Goal: Transaction & Acquisition: Purchase product/service

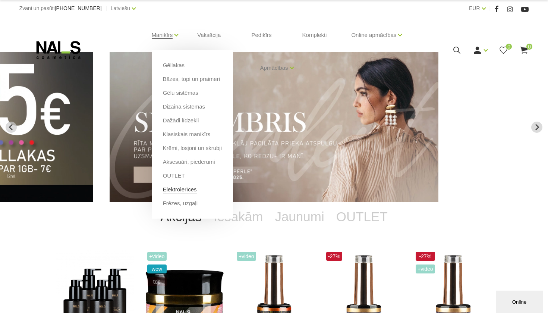
click at [190, 189] on link "Elektroierīces" at bounding box center [180, 189] width 34 height 8
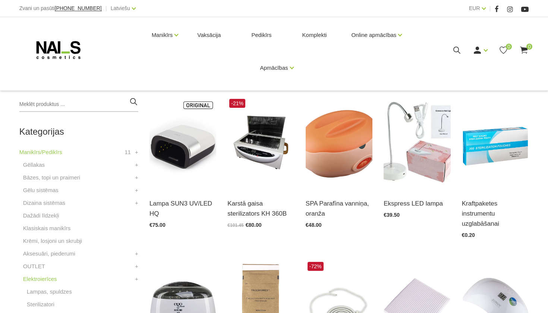
scroll to position [136, 0]
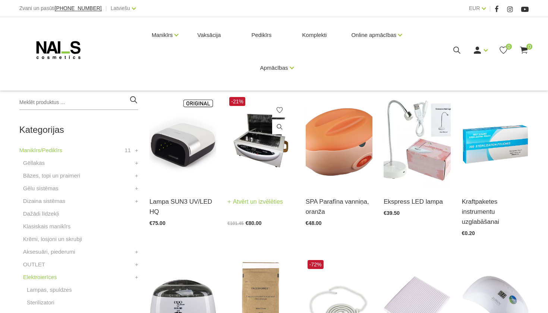
click at [256, 205] on link "Atvērt un izvēlēties" at bounding box center [256, 202] width 56 height 10
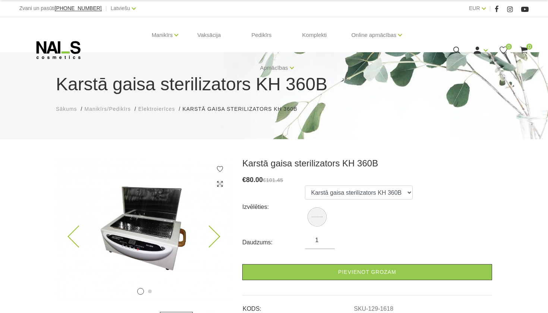
click at [208, 235] on icon at bounding box center [209, 237] width 22 height 22
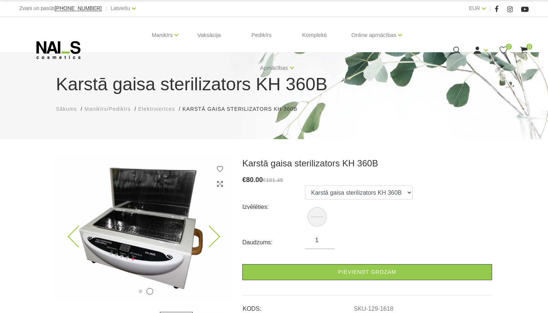
click at [208, 236] on icon at bounding box center [209, 237] width 22 height 22
click at [212, 235] on icon at bounding box center [209, 237] width 22 height 22
click at [64, 225] on img at bounding box center [143, 229] width 175 height 143
click at [72, 233] on icon at bounding box center [79, 237] width 22 height 22
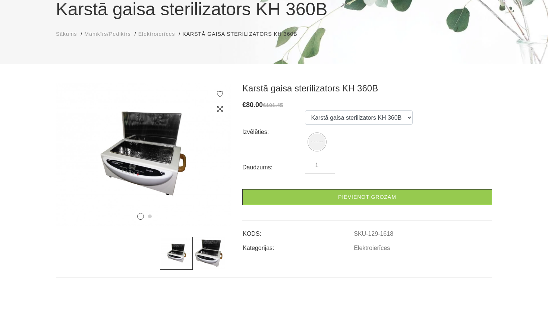
scroll to position [75, 0]
click at [74, 164] on icon at bounding box center [79, 161] width 22 height 22
click at [71, 37] on span "Sākums" at bounding box center [66, 34] width 21 height 6
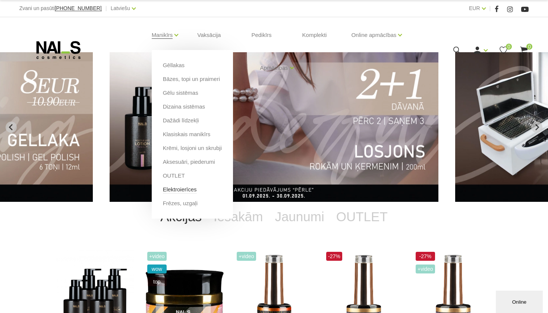
click at [179, 188] on link "Elektroierīces" at bounding box center [180, 189] width 34 height 8
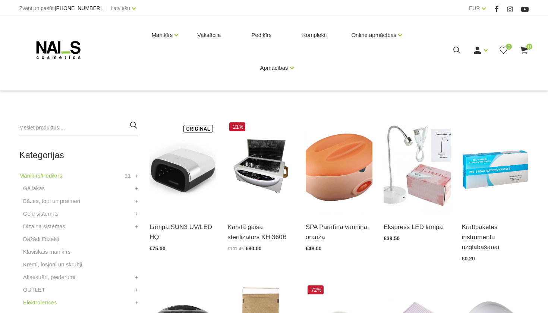
scroll to position [111, 0]
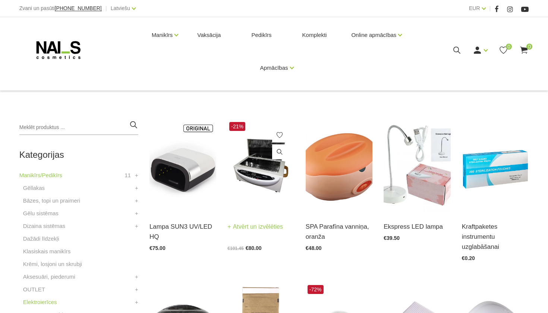
click at [247, 224] on link "Atvērt un izvēlēties" at bounding box center [256, 227] width 56 height 10
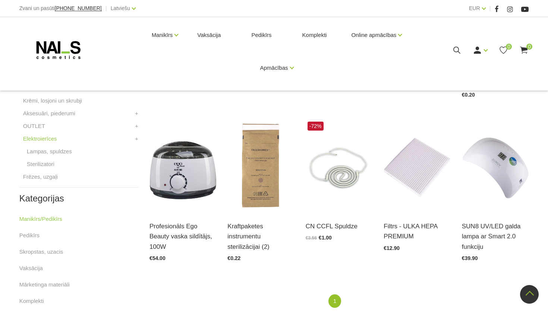
scroll to position [275, 0]
click at [254, 229] on link "Atvērt un izvēlēties" at bounding box center [256, 226] width 56 height 10
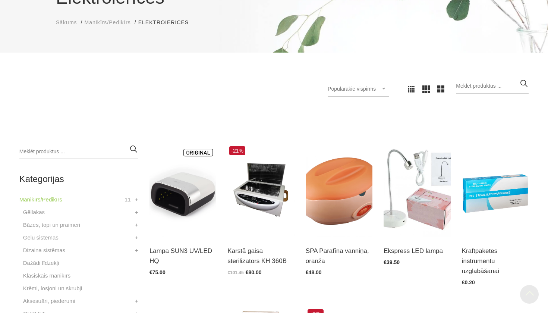
scroll to position [84, 0]
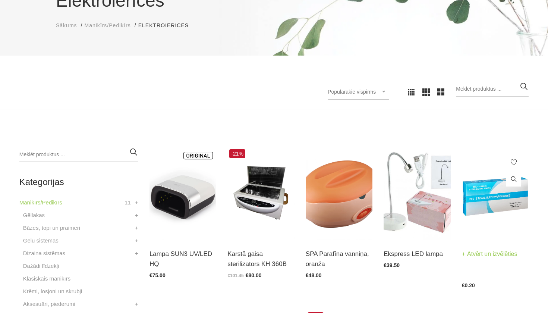
click at [491, 194] on img at bounding box center [495, 193] width 67 height 92
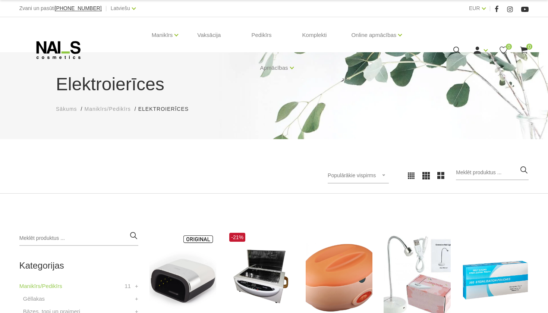
scroll to position [0, 0]
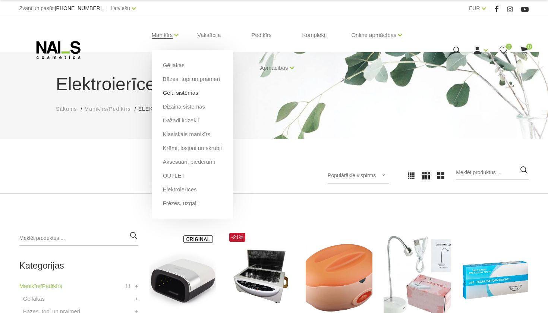
click at [175, 91] on link "Gēlu sistēmas" at bounding box center [180, 93] width 35 height 8
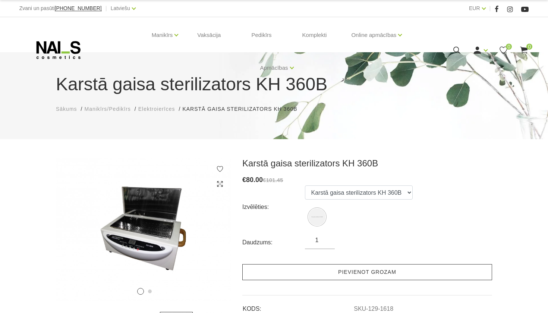
click at [340, 271] on link "Pievienot grozam" at bounding box center [368, 272] width 250 height 16
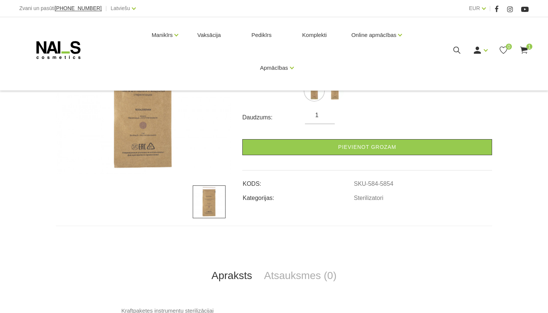
scroll to position [129, 0]
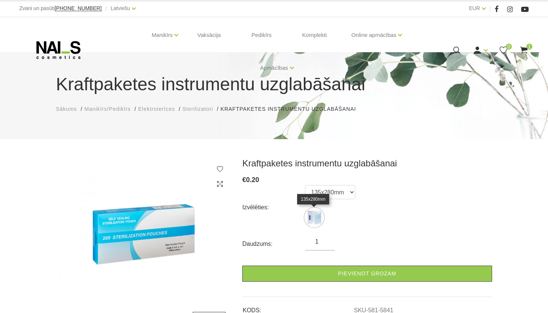
click at [316, 218] on img at bounding box center [314, 217] width 19 height 19
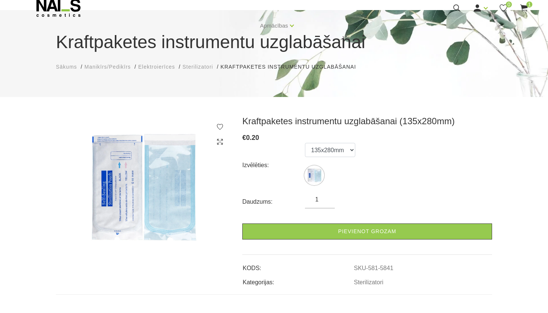
scroll to position [45, 0]
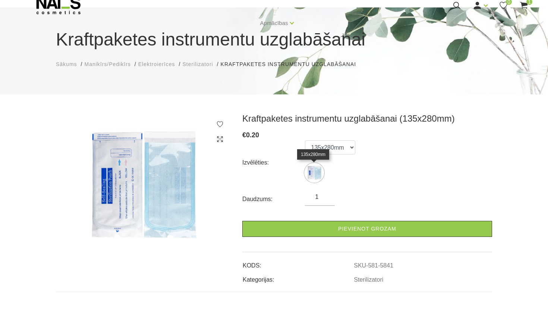
click at [314, 170] on img at bounding box center [314, 172] width 19 height 19
click at [162, 195] on img at bounding box center [143, 185] width 175 height 144
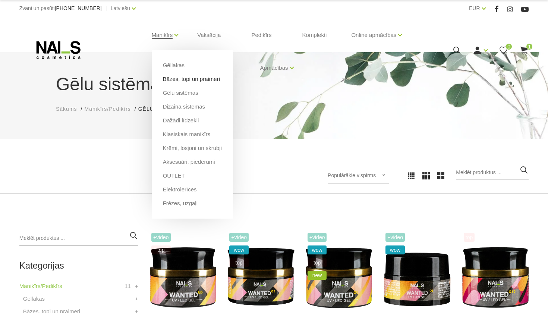
click at [188, 82] on link "Bāzes, topi un praimeri" at bounding box center [191, 79] width 57 height 8
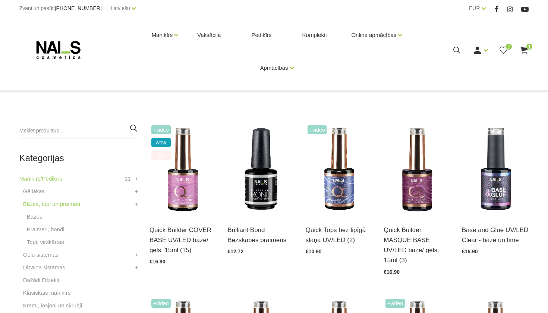
scroll to position [108, 0]
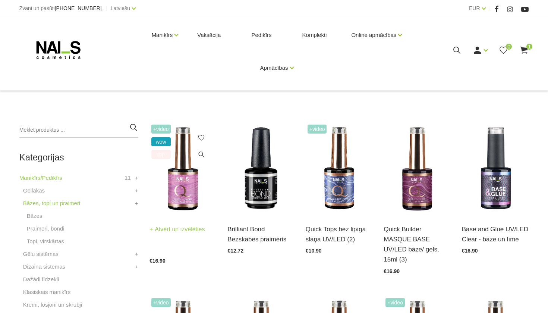
click at [209, 224] on h3 "Quick Builder COVER BASE UV/LED bāze/ gels, 15ml (15)" at bounding box center [183, 239] width 67 height 31
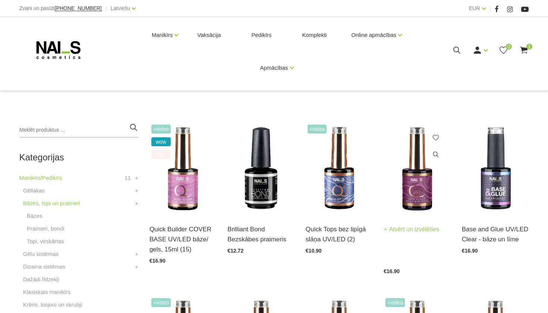
click at [400, 241] on h3 "Quick Builder MASQUE BASE UV/LED bāze/ gels, 15ml (3)" at bounding box center [417, 244] width 67 height 41
click at [419, 181] on img at bounding box center [417, 169] width 67 height 92
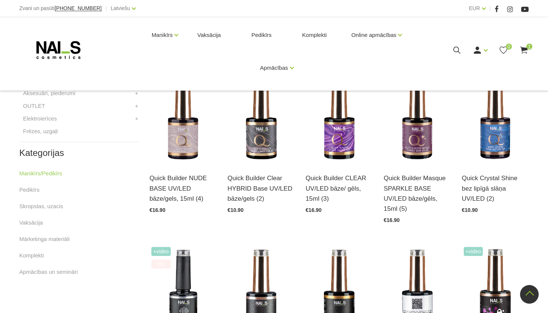
scroll to position [333, 0]
click at [171, 173] on link "Atvērt un izvēlēties" at bounding box center [178, 178] width 56 height 10
click at [409, 179] on h3 "Quick Builder Masque SPARKLE BASE UV/LED bāze/gēls, 15ml (5)" at bounding box center [417, 193] width 67 height 41
click at [428, 163] on div "Quick Builder Masque SPARKLE BASE UV/LED bāze/gēls, 15ml (5) Atvērt un izvēlēti…" at bounding box center [417, 192] width 67 height 59
click at [424, 173] on link "Atvērt un izvēlēties" at bounding box center [412, 178] width 56 height 10
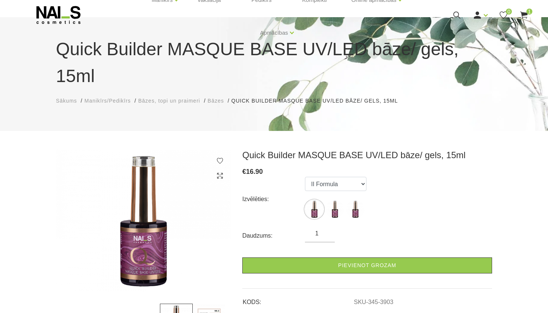
scroll to position [43, 0]
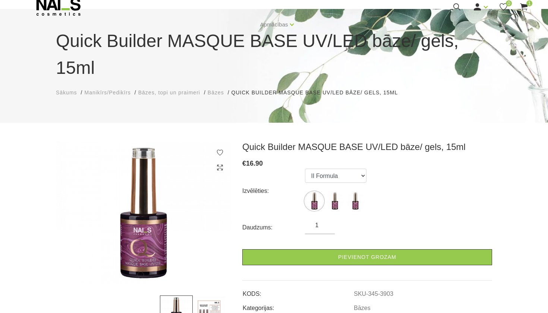
click at [202, 296] on img at bounding box center [209, 312] width 33 height 33
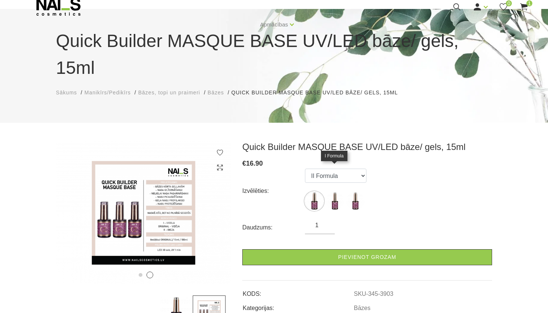
click at [337, 192] on img at bounding box center [335, 201] width 19 height 19
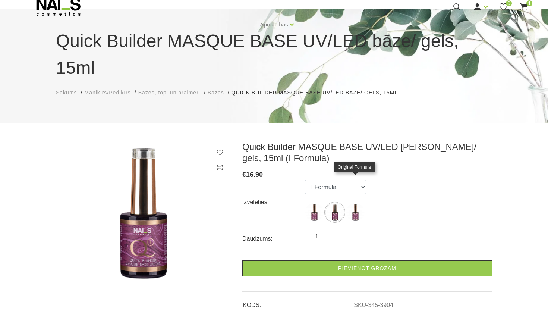
click at [354, 203] on img at bounding box center [355, 212] width 19 height 19
click at [311, 203] on img at bounding box center [314, 212] width 19 height 19
select select "3903"
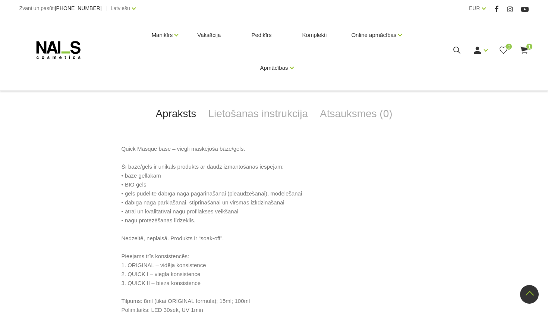
scroll to position [309, 0]
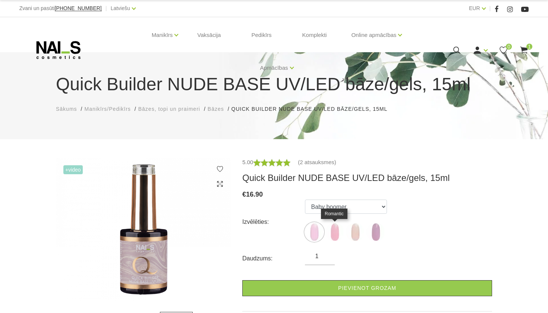
click at [329, 231] on img at bounding box center [335, 232] width 19 height 19
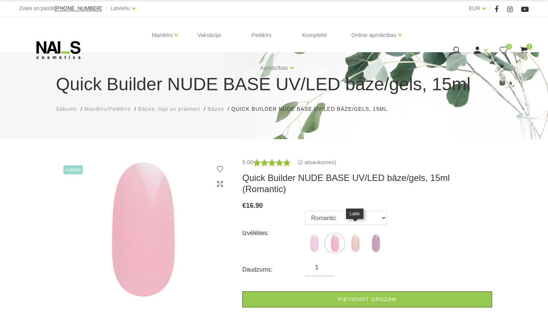
click at [352, 234] on img at bounding box center [355, 243] width 19 height 19
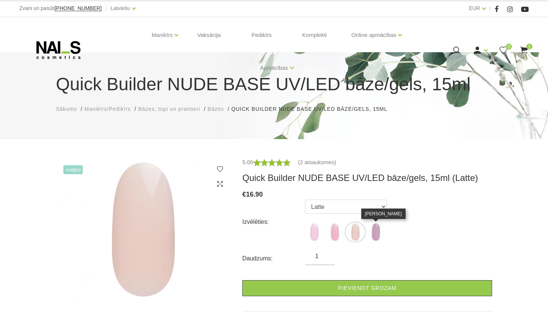
click at [382, 232] on img at bounding box center [376, 232] width 19 height 19
select select "6011"
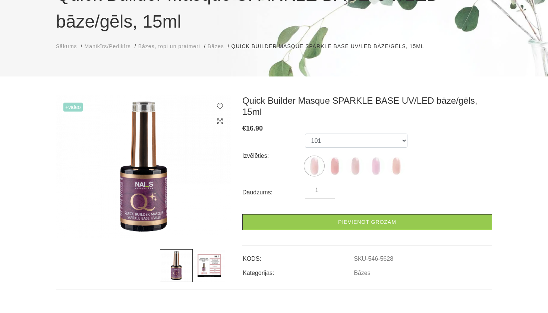
scroll to position [90, 0]
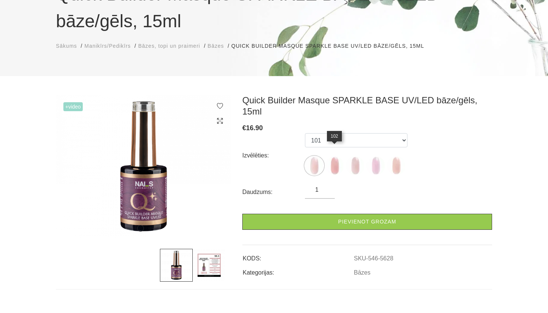
click at [338, 156] on img at bounding box center [335, 165] width 19 height 19
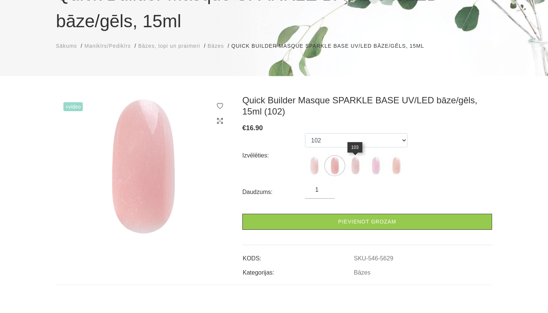
click at [352, 167] on img at bounding box center [355, 165] width 19 height 19
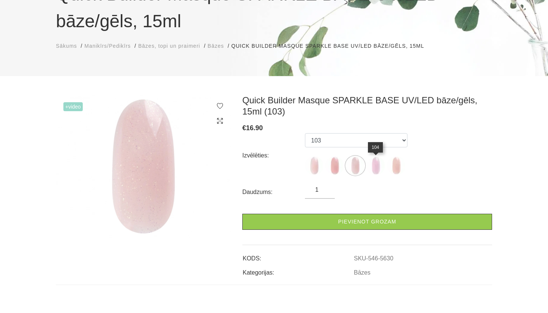
click at [371, 171] on img at bounding box center [376, 165] width 19 height 19
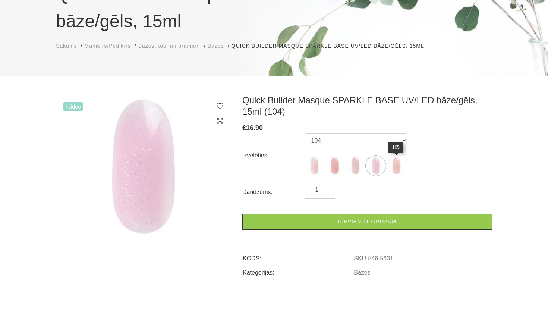
click at [394, 169] on img at bounding box center [396, 165] width 19 height 19
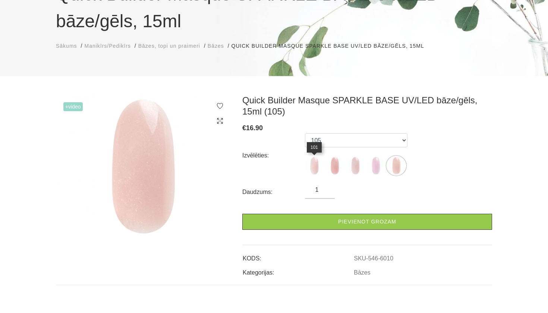
click at [316, 165] on img at bounding box center [314, 165] width 19 height 19
select select "5628"
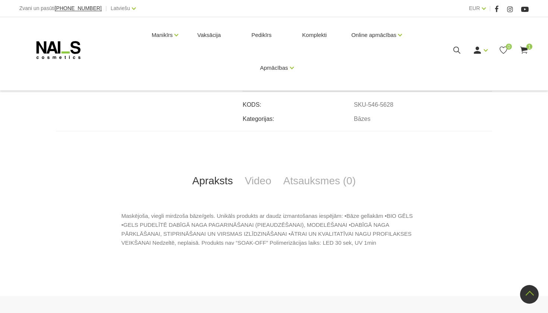
scroll to position [245, 0]
click at [529, 46] on span "1" at bounding box center [530, 47] width 6 height 6
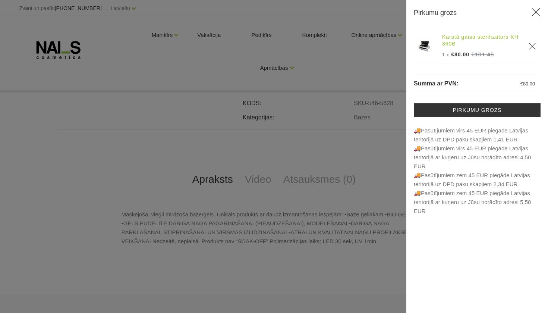
click at [478, 41] on link "Karstā gaisa sterilizators KH 360B" at bounding box center [482, 40] width 78 height 13
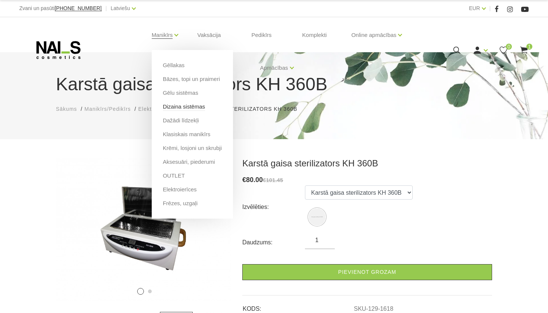
click at [183, 109] on link "Dizaina sistēmas" at bounding box center [184, 107] width 42 height 8
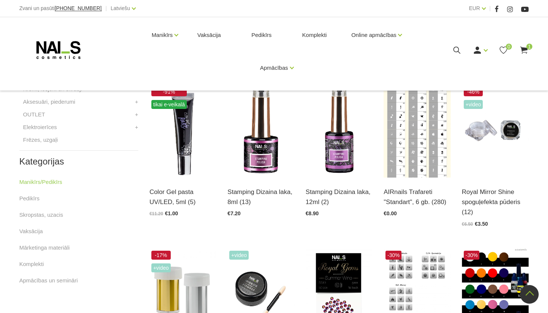
scroll to position [310, 0]
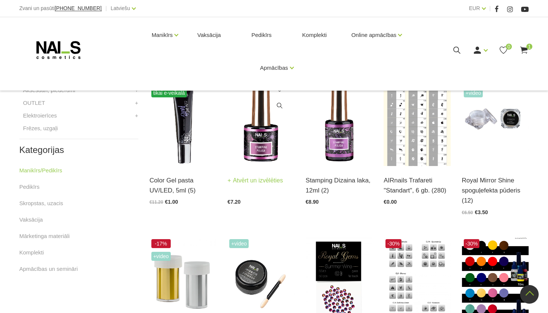
click at [255, 181] on link "Atvērt un izvēlēties" at bounding box center [256, 180] width 56 height 10
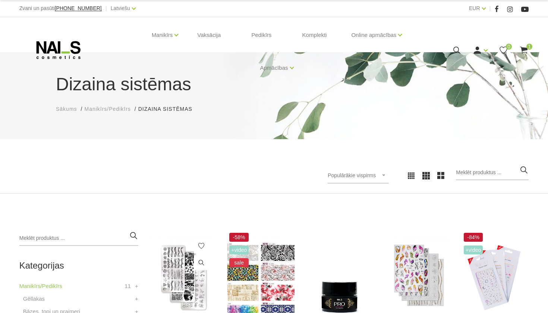
scroll to position [0, 0]
click at [181, 280] on img at bounding box center [183, 277] width 67 height 92
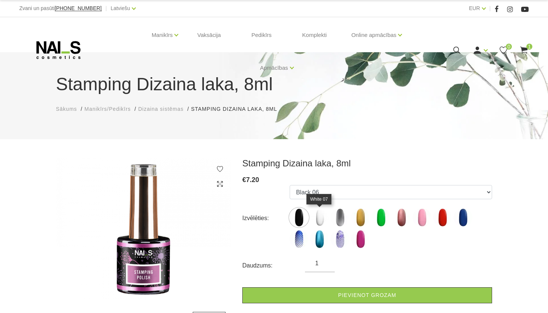
click at [322, 225] on img at bounding box center [319, 217] width 19 height 19
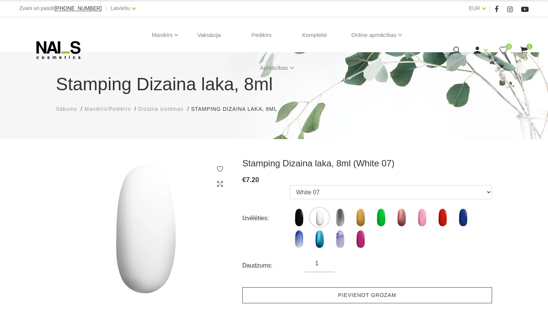
click at [323, 294] on link "Pievienot grozam" at bounding box center [368, 295] width 250 height 16
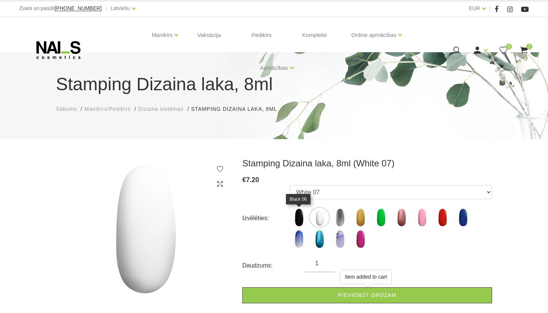
click at [304, 220] on img at bounding box center [299, 217] width 19 height 19
select select "4283"
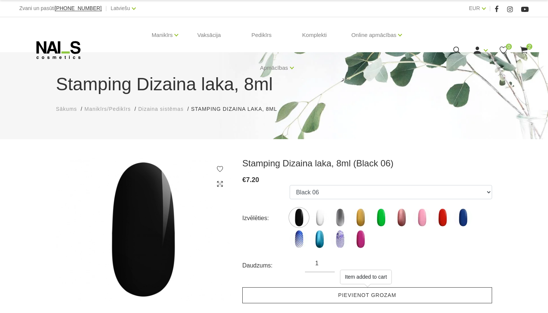
click at [316, 295] on link "Pievienot grozam" at bounding box center [368, 295] width 250 height 16
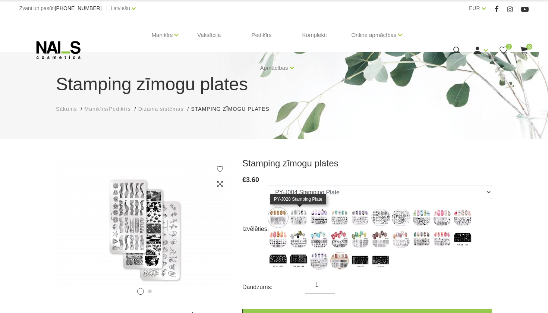
click at [294, 213] on img at bounding box center [299, 217] width 19 height 19
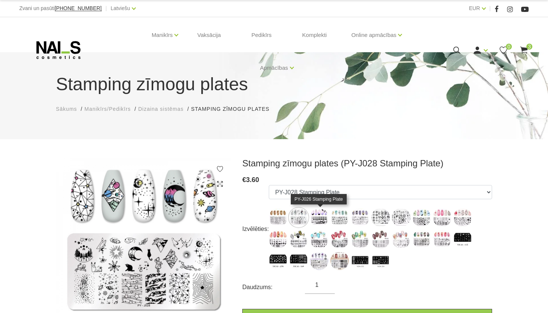
click at [317, 216] on img at bounding box center [319, 217] width 19 height 19
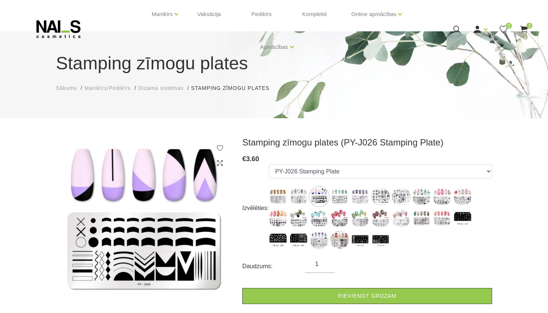
scroll to position [46, 0]
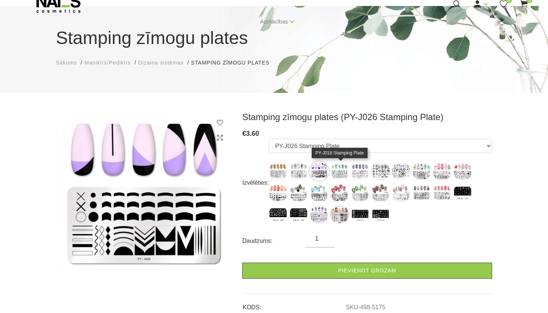
click at [342, 179] on img at bounding box center [340, 171] width 19 height 19
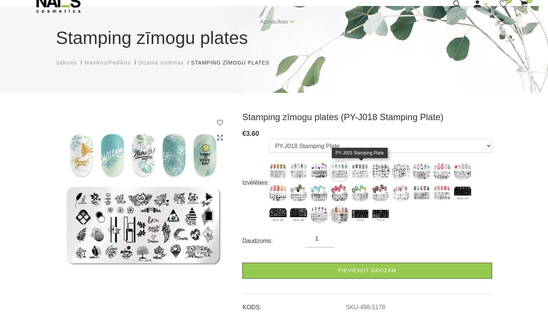
click at [370, 170] on img at bounding box center [360, 171] width 19 height 19
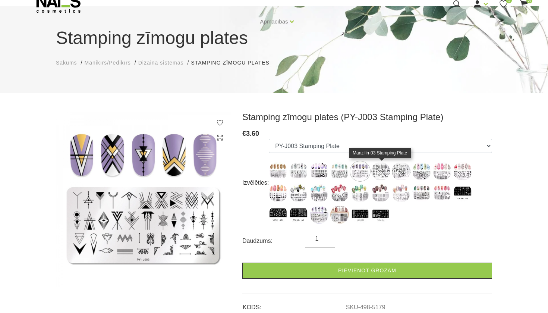
click at [375, 172] on img at bounding box center [381, 171] width 19 height 19
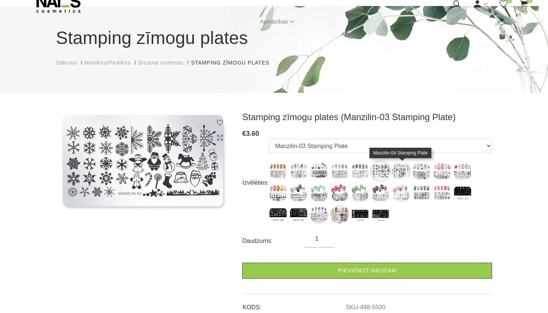
click at [409, 176] on img at bounding box center [401, 171] width 19 height 19
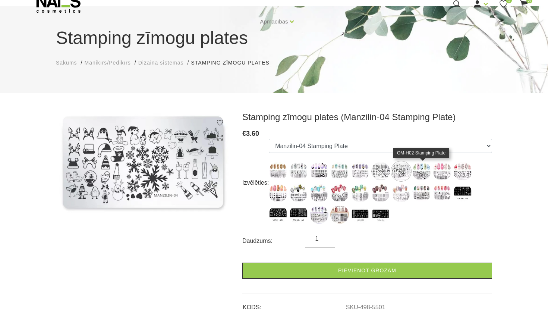
click at [416, 174] on img at bounding box center [422, 171] width 19 height 19
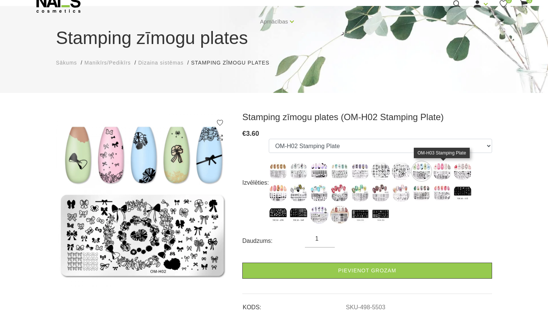
click at [440, 176] on img at bounding box center [442, 171] width 19 height 19
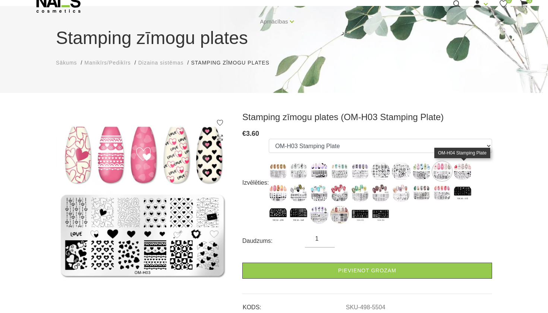
click at [471, 165] on img at bounding box center [463, 171] width 19 height 19
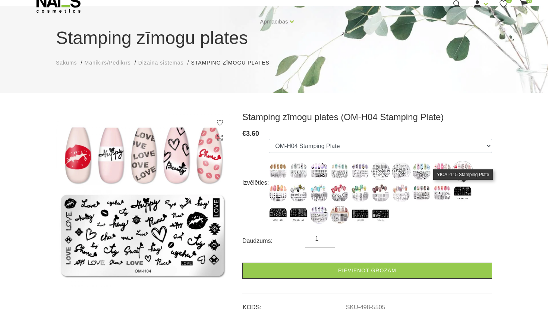
click at [468, 188] on img at bounding box center [463, 193] width 19 height 19
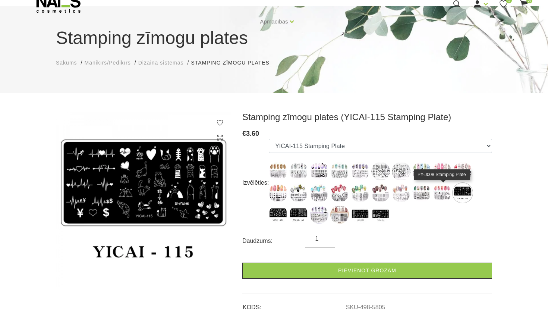
click at [449, 193] on img at bounding box center [442, 193] width 19 height 19
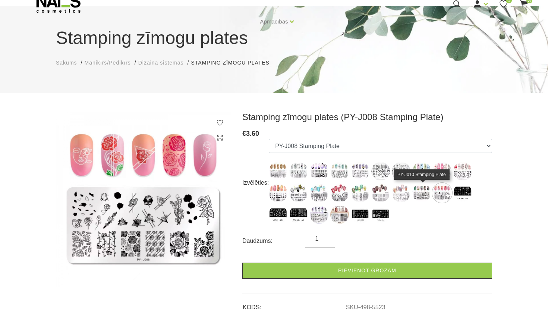
click at [427, 191] on img at bounding box center [422, 193] width 19 height 19
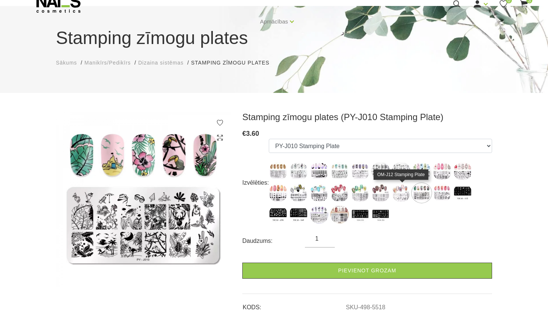
click at [405, 190] on img at bounding box center [401, 193] width 19 height 19
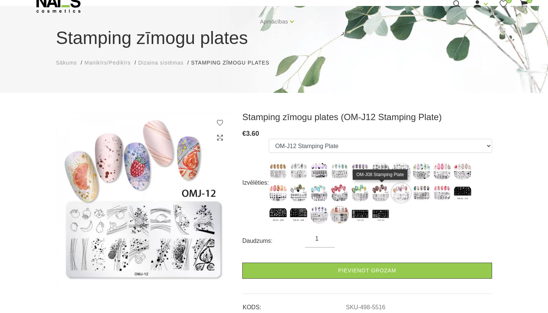
click at [388, 194] on img at bounding box center [381, 193] width 19 height 19
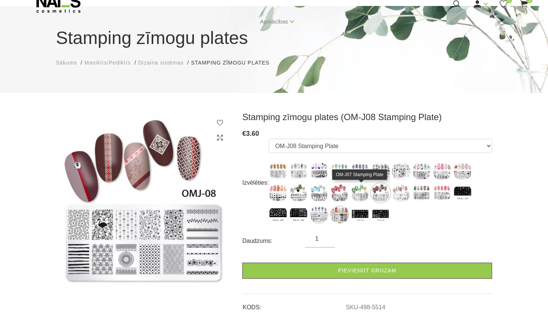
click at [361, 194] on img at bounding box center [360, 193] width 19 height 19
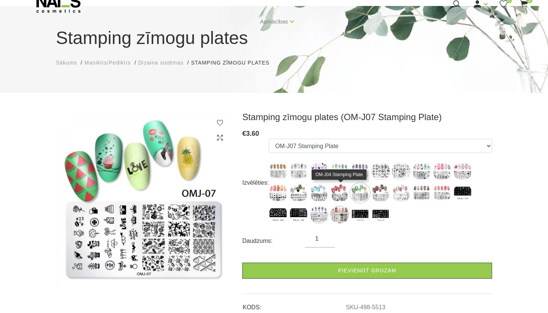
click at [342, 192] on img at bounding box center [340, 193] width 19 height 19
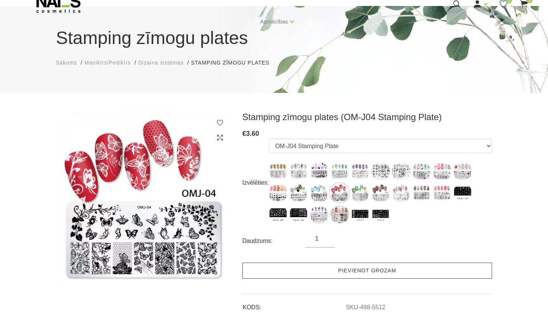
click at [339, 273] on link "Pievienot grozam" at bounding box center [368, 271] width 250 height 16
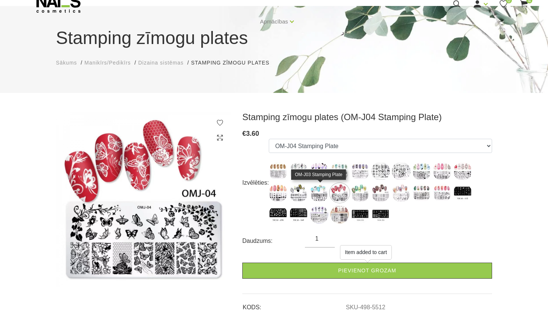
click at [321, 195] on img at bounding box center [319, 193] width 19 height 19
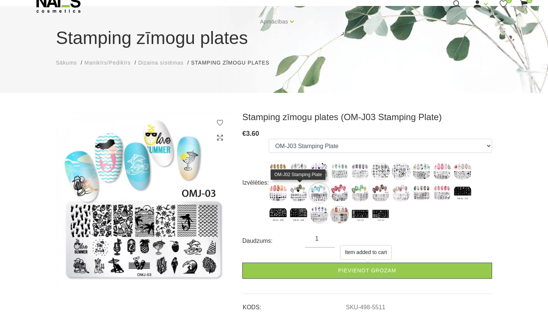
click at [308, 193] on img at bounding box center [299, 193] width 19 height 19
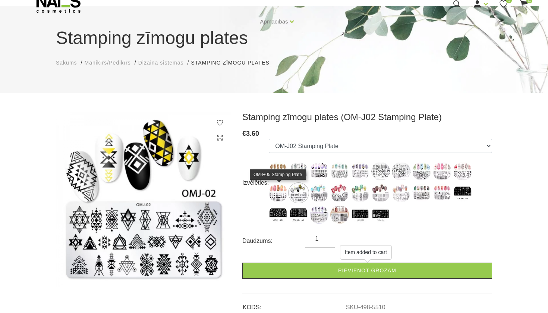
click at [274, 191] on img at bounding box center [278, 193] width 19 height 19
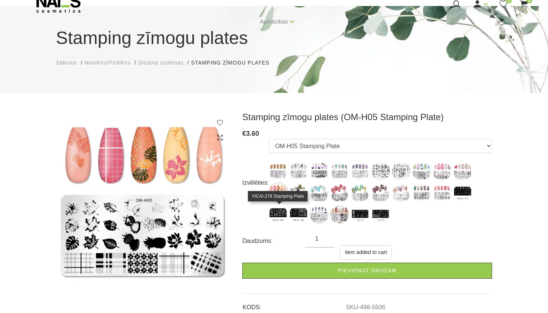
click at [278, 220] on img at bounding box center [278, 214] width 19 height 19
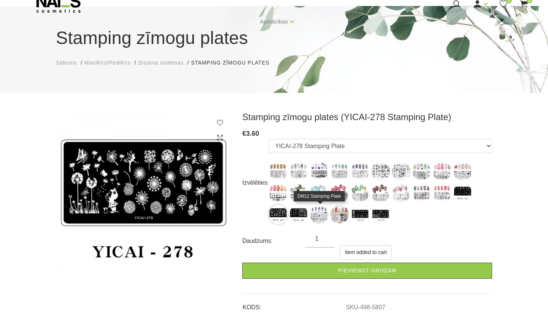
click at [315, 215] on img at bounding box center [319, 214] width 19 height 19
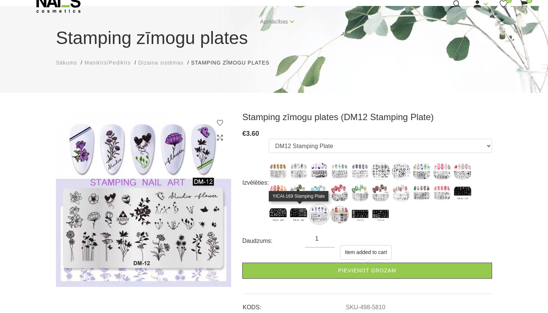
click at [301, 213] on img at bounding box center [299, 214] width 19 height 19
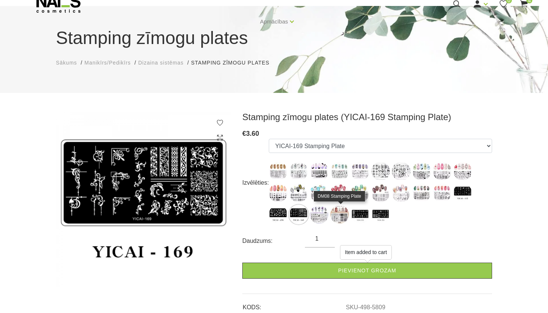
click at [343, 215] on img at bounding box center [340, 214] width 19 height 19
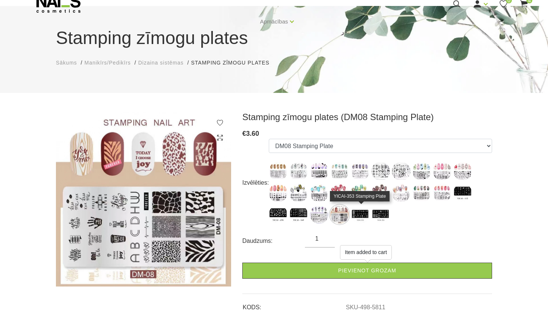
click at [363, 218] on img at bounding box center [360, 214] width 19 height 19
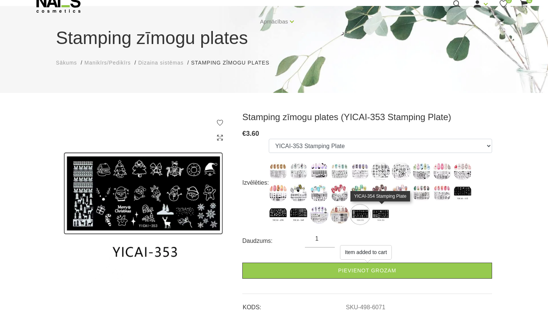
click at [378, 218] on img at bounding box center [381, 214] width 19 height 19
select select "6072"
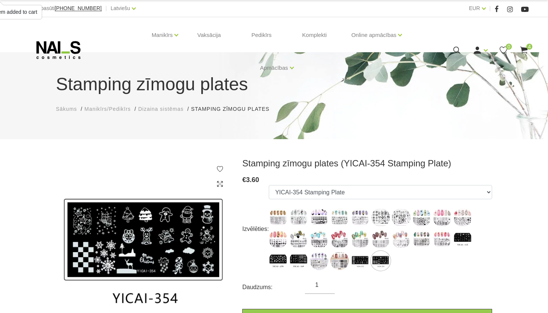
scroll to position [0, 0]
click at [525, 46] on icon at bounding box center [524, 50] width 9 height 9
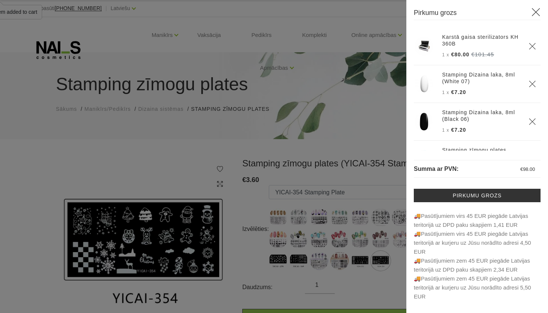
click at [344, 106] on div at bounding box center [274, 156] width 548 height 313
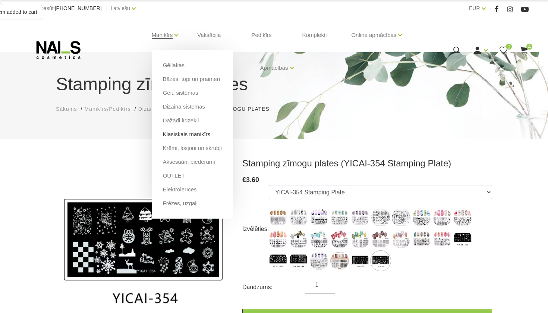
click at [194, 138] on link "Klasiskais manikīrs" at bounding box center [187, 134] width 48 height 8
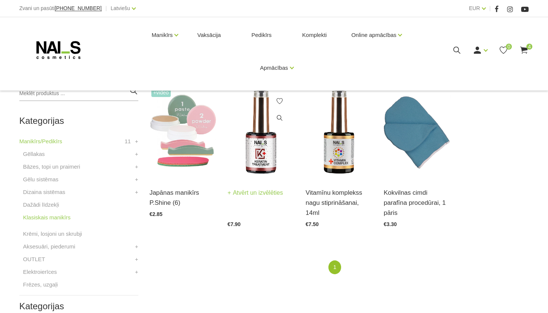
scroll to position [146, 0]
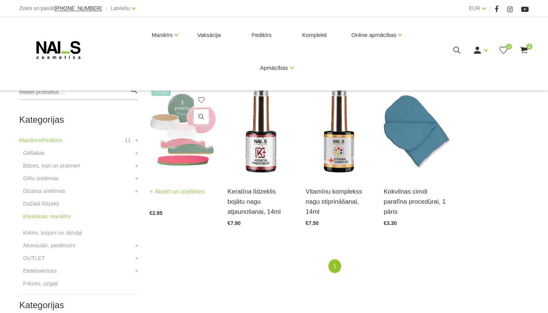
click at [197, 193] on link "Atvērt un izvēlēties" at bounding box center [178, 192] width 56 height 10
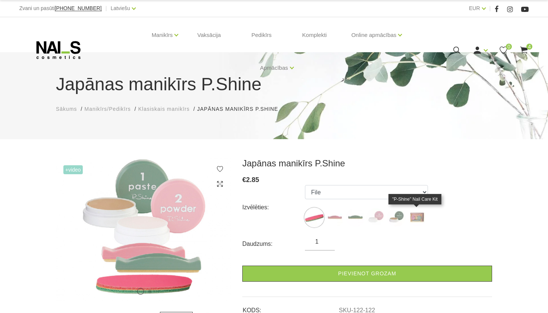
click at [420, 215] on img at bounding box center [417, 217] width 19 height 19
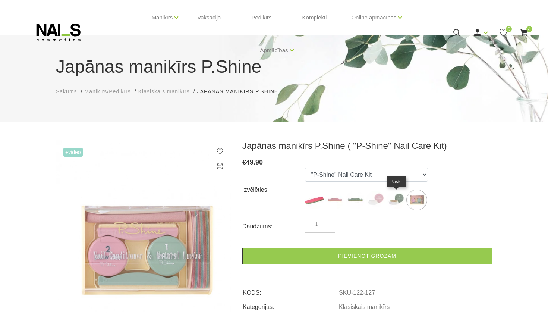
scroll to position [32, 0]
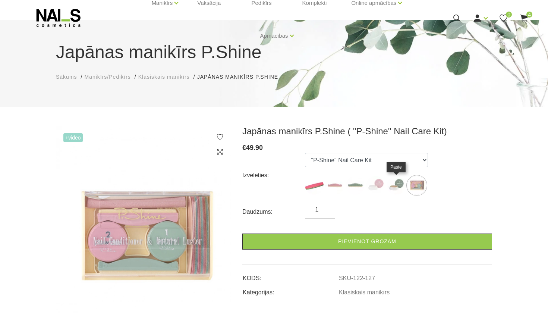
click at [398, 184] on img at bounding box center [396, 185] width 19 height 19
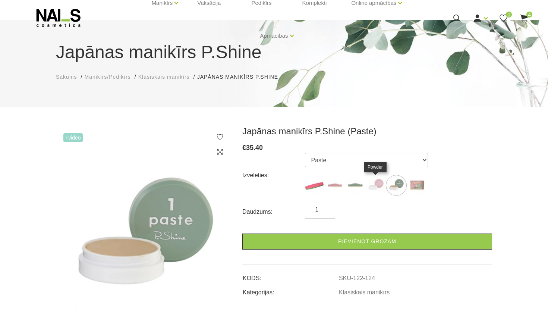
click at [377, 182] on img at bounding box center [376, 185] width 19 height 19
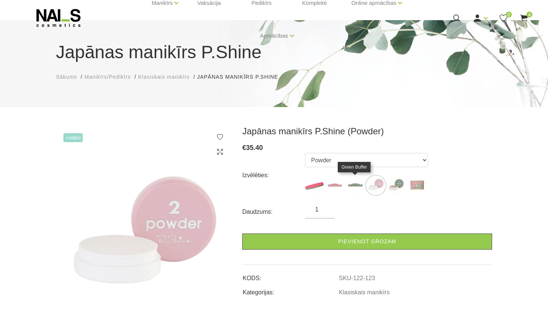
click at [350, 184] on img at bounding box center [355, 185] width 19 height 19
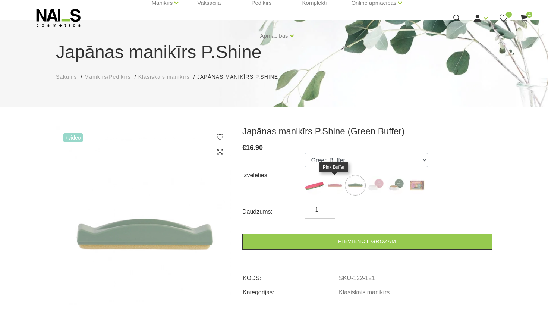
click at [338, 182] on img at bounding box center [335, 185] width 19 height 19
select select "120"
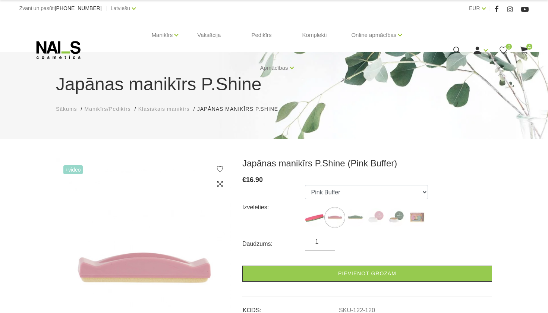
scroll to position [0, 0]
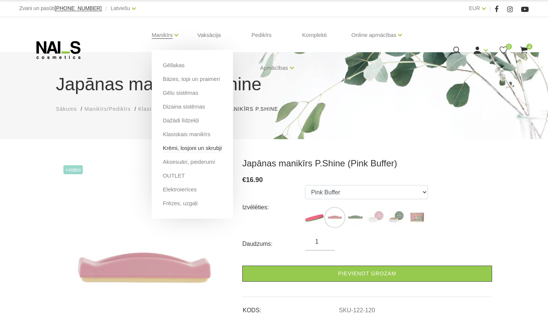
click at [191, 150] on link "Krēmi, losjoni un skrubji" at bounding box center [192, 148] width 59 height 8
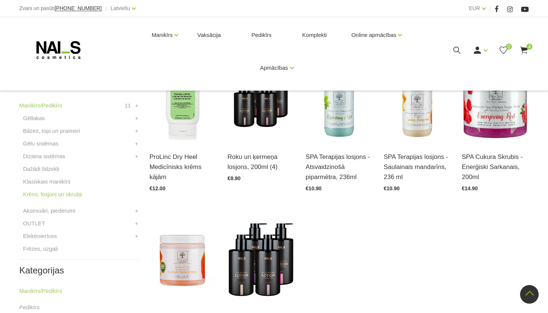
scroll to position [169, 0]
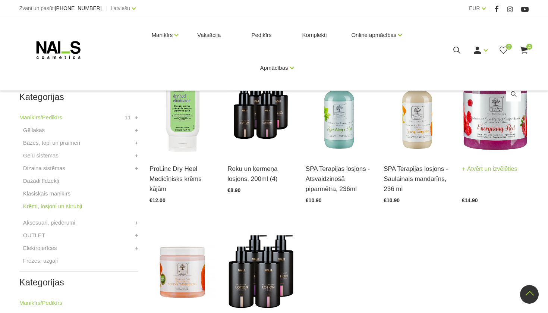
click at [518, 171] on link "Atvērt un izvēlēties" at bounding box center [490, 169] width 56 height 10
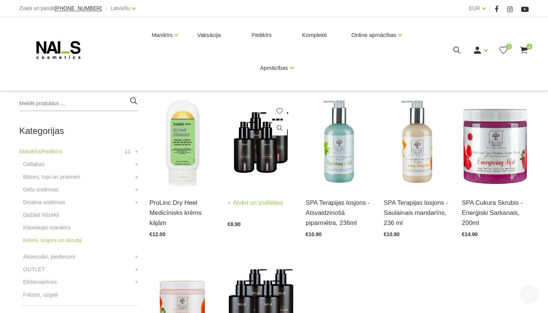
scroll to position [134, 0]
click at [275, 159] on img at bounding box center [261, 143] width 67 height 92
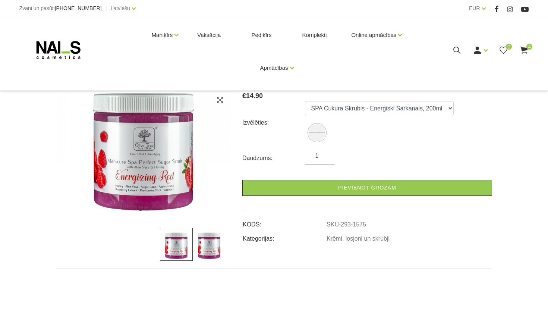
scroll to position [84, 0]
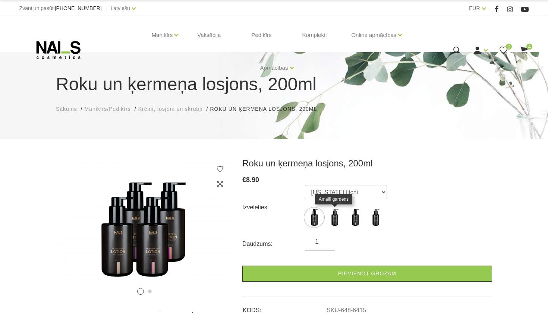
click at [339, 221] on img at bounding box center [335, 217] width 19 height 19
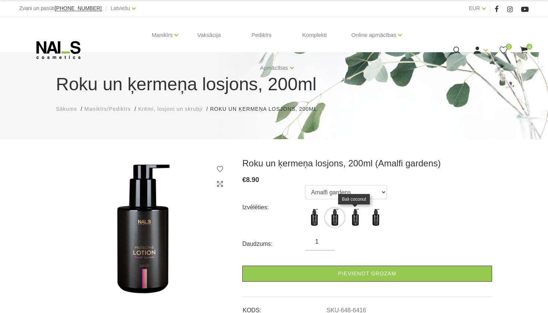
click at [349, 221] on img at bounding box center [355, 217] width 19 height 19
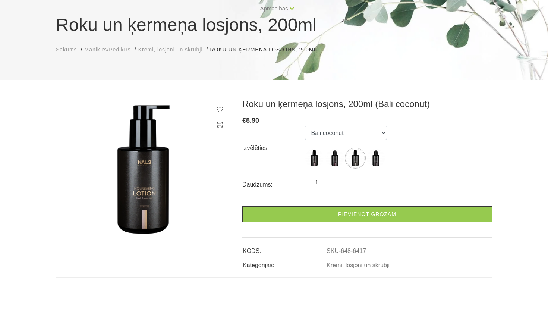
scroll to position [62, 0]
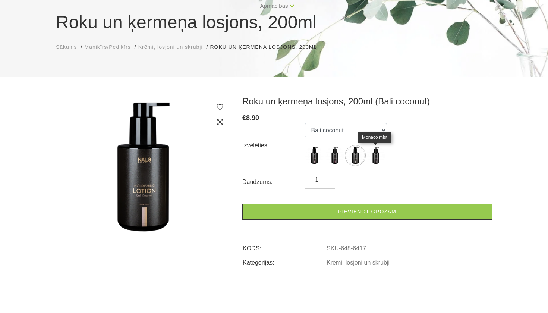
click at [374, 152] on img at bounding box center [376, 155] width 19 height 19
click at [318, 157] on img at bounding box center [314, 155] width 19 height 19
click at [336, 156] on img at bounding box center [335, 155] width 19 height 19
select select "6416"
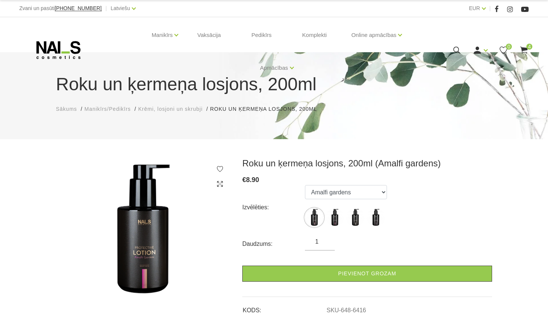
scroll to position [0, 0]
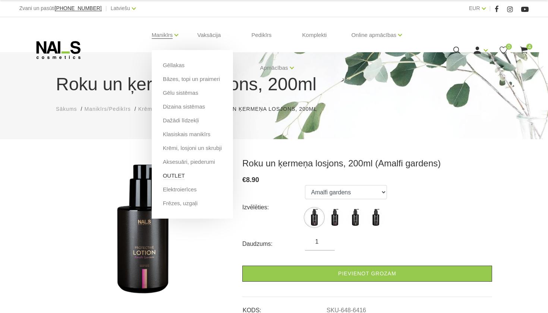
click at [175, 175] on link "OUTLET" at bounding box center [174, 176] width 22 height 8
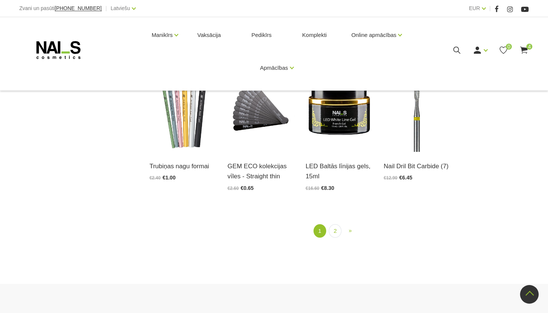
scroll to position [829, 0]
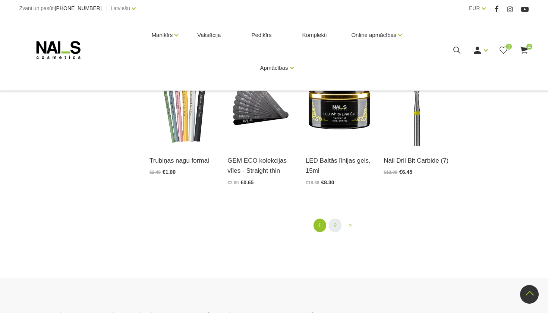
click at [336, 229] on link "2" at bounding box center [335, 226] width 13 height 14
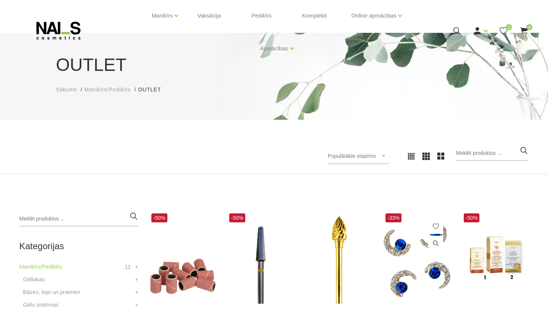
scroll to position [19, 0]
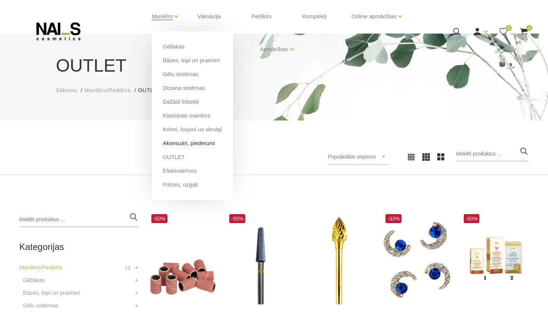
click at [193, 141] on link "Aksesuāri, piederumi" at bounding box center [189, 143] width 52 height 8
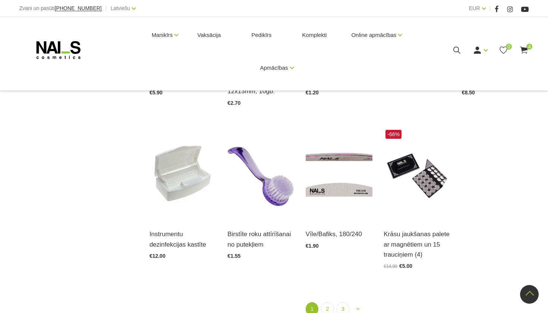
scroll to position [778, 0]
